Goal: Task Accomplishment & Management: Use online tool/utility

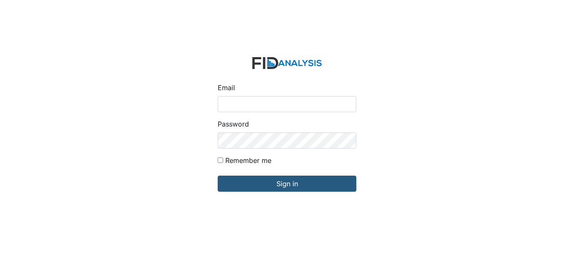
click at [244, 104] on input "Email" at bounding box center [287, 104] width 139 height 16
type input "[EMAIL_ADDRESS][DOMAIN_NAME]"
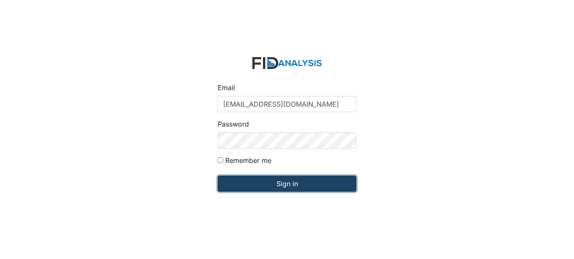
click at [293, 181] on input "Sign in" at bounding box center [287, 184] width 139 height 16
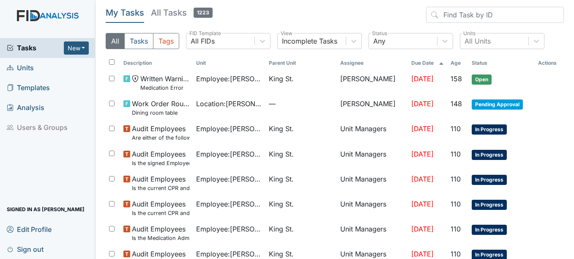
click at [22, 68] on span "Units" at bounding box center [20, 67] width 27 height 13
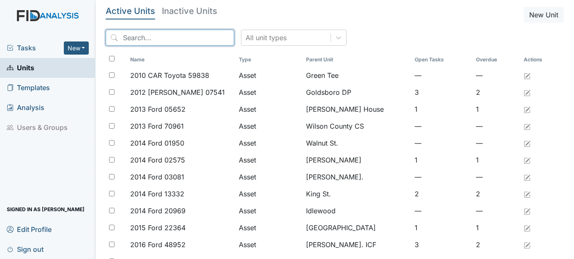
click at [158, 31] on input "search" at bounding box center [170, 38] width 129 height 16
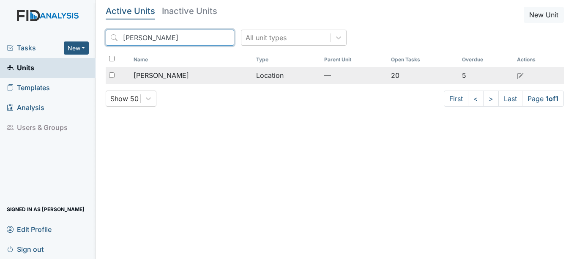
type input "[PERSON_NAME]"
click at [160, 76] on span "[PERSON_NAME]" at bounding box center [161, 75] width 55 height 10
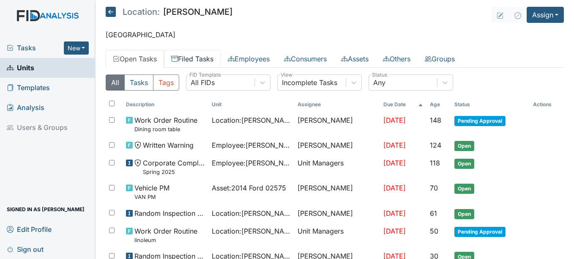
click at [211, 57] on link "Filed Tasks" at bounding box center [192, 59] width 57 height 18
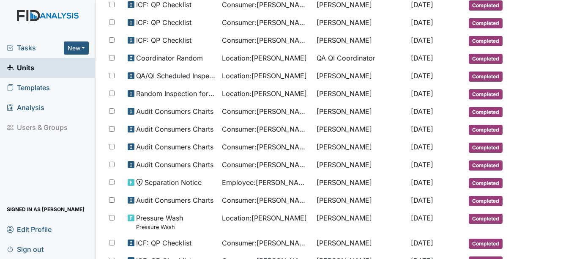
scroll to position [169, 0]
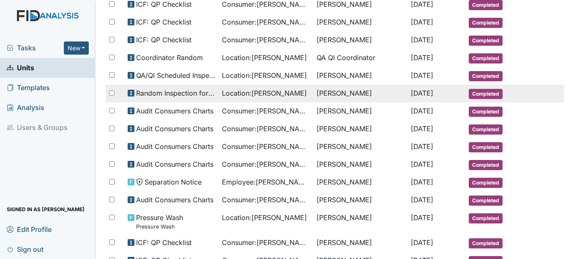
click at [486, 94] on span "Completed" at bounding box center [486, 94] width 34 height 10
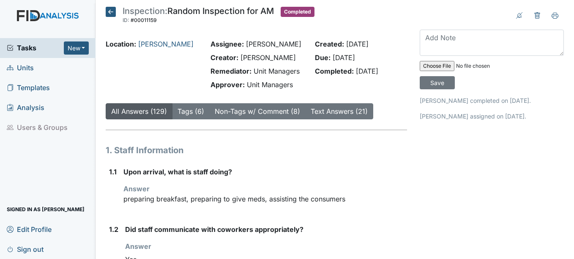
click at [110, 11] on icon at bounding box center [111, 12] width 10 height 10
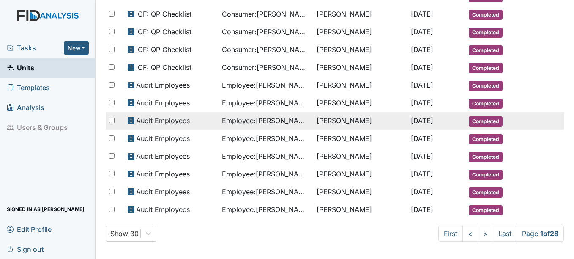
scroll to position [436, 0]
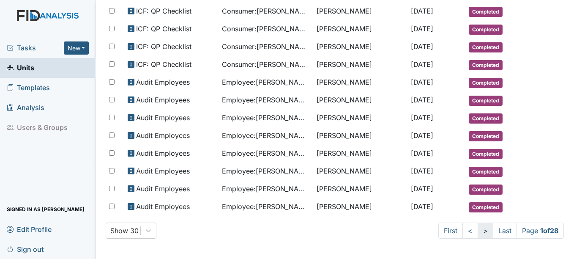
click at [478, 232] on link ">" at bounding box center [486, 231] width 16 height 16
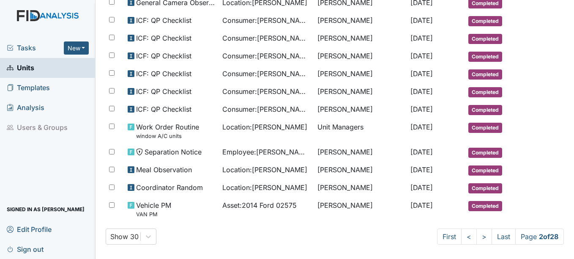
scroll to position [465, 0]
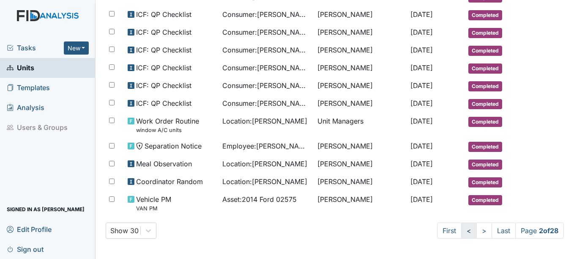
click at [461, 230] on link "<" at bounding box center [469, 231] width 16 height 16
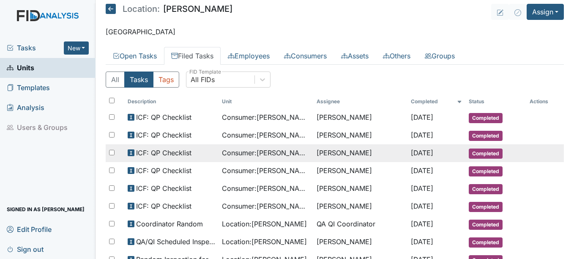
scroll to position [0, 0]
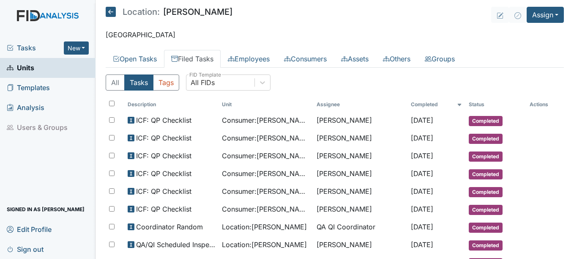
click at [23, 67] on span "Units" at bounding box center [20, 67] width 27 height 13
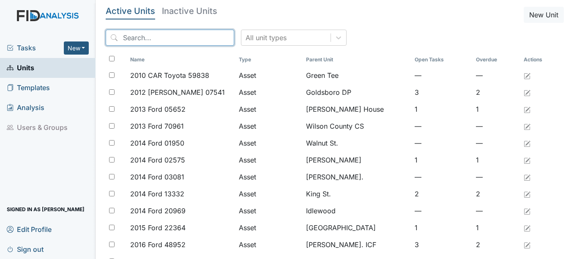
click at [158, 39] on input "search" at bounding box center [170, 38] width 129 height 16
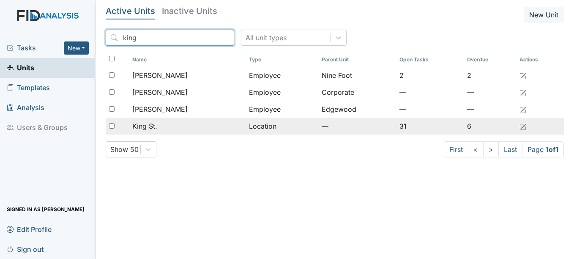
type input "king"
click at [151, 126] on span "King St." at bounding box center [144, 126] width 25 height 10
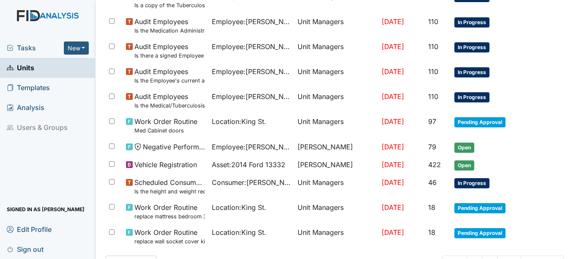
scroll to position [625, 0]
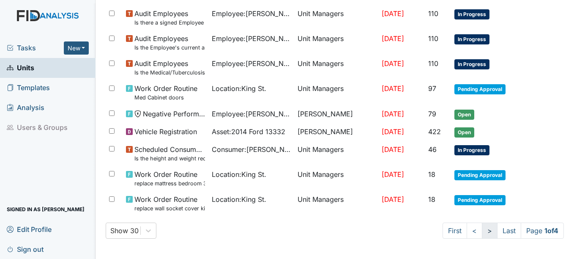
click at [482, 229] on link ">" at bounding box center [490, 231] width 16 height 16
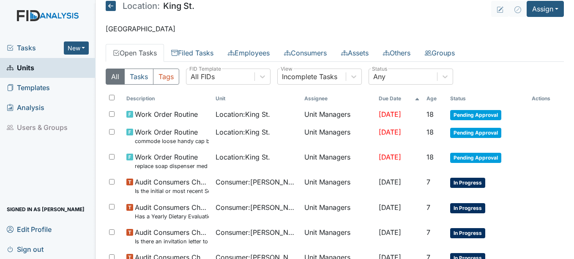
scroll to position [0, 0]
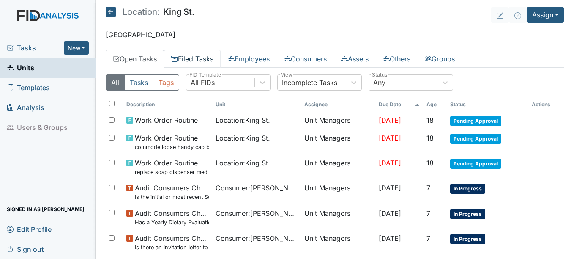
click at [195, 58] on link "Filed Tasks" at bounding box center [192, 59] width 57 height 18
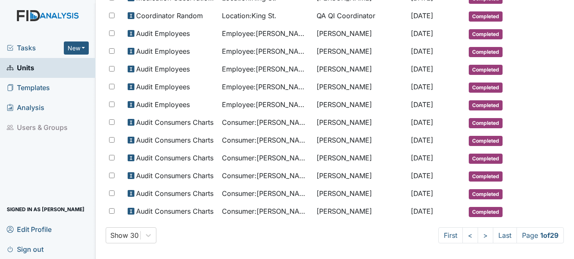
scroll to position [443, 0]
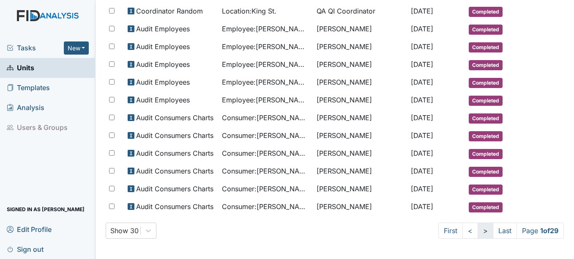
click at [478, 229] on link ">" at bounding box center [486, 231] width 16 height 16
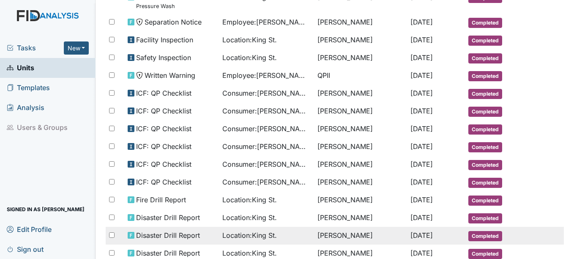
scroll to position [140, 0]
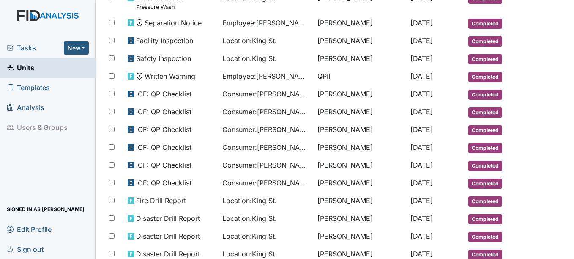
click at [26, 66] on span "Units" at bounding box center [20, 67] width 27 height 13
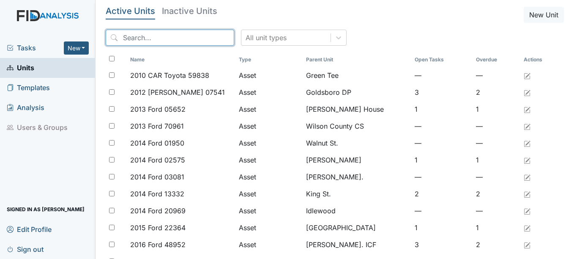
click at [140, 36] on input "search" at bounding box center [170, 38] width 129 height 16
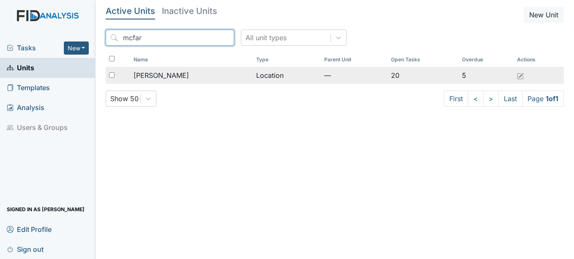
type input "mcfar"
click at [159, 76] on span "[PERSON_NAME]" at bounding box center [161, 75] width 55 height 10
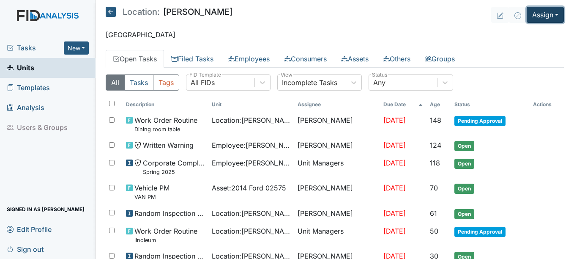
click at [552, 14] on button "Assign" at bounding box center [545, 15] width 37 height 16
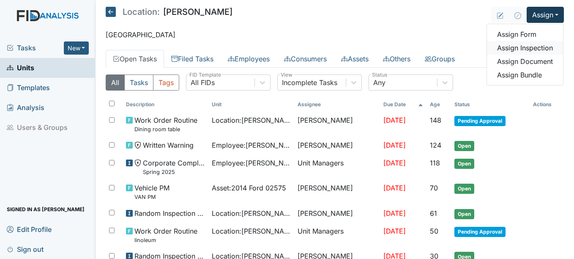
click at [535, 46] on link "Assign Inspection" at bounding box center [525, 48] width 76 height 14
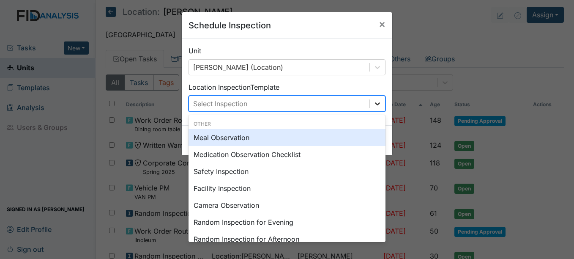
click at [375, 104] on icon at bounding box center [377, 103] width 5 height 3
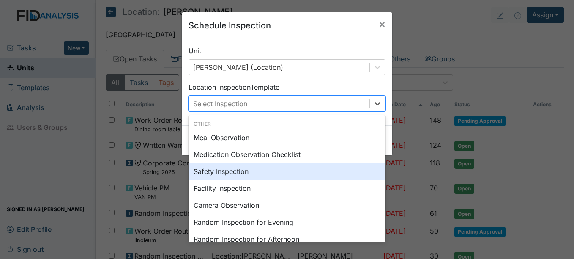
click at [223, 170] on div "Safety Inspection" at bounding box center [287, 171] width 197 height 17
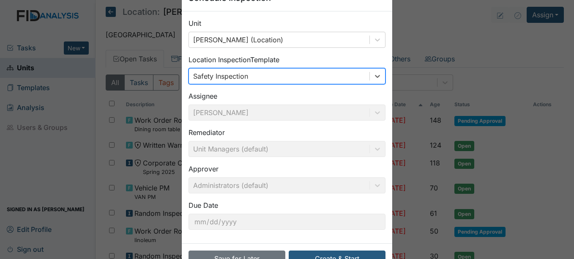
scroll to position [54, 0]
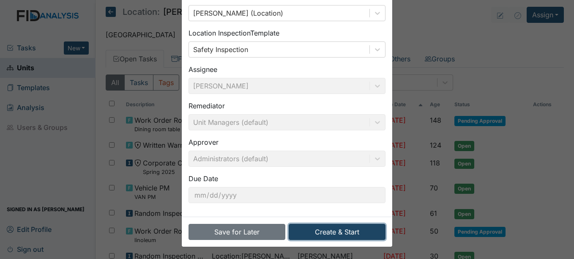
click at [342, 230] on button "Create & Start" at bounding box center [337, 232] width 97 height 16
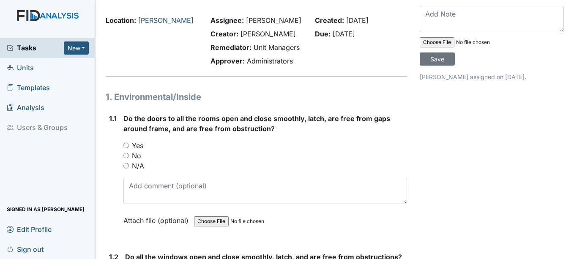
scroll to position [42, 0]
